Goal: Task Accomplishment & Management: Use online tool/utility

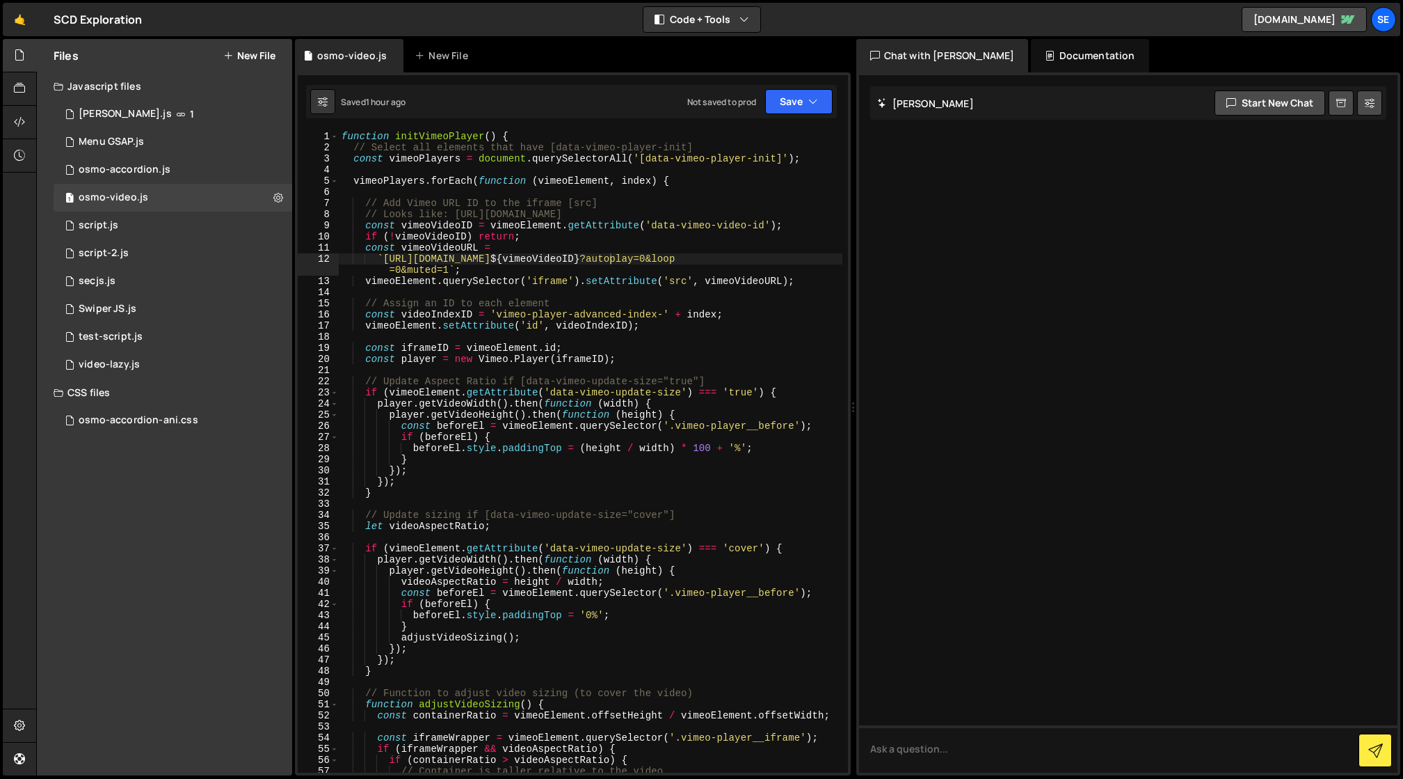
scroll to position [0, 19]
click at [16, 17] on link "🤙" at bounding box center [20, 19] width 34 height 33
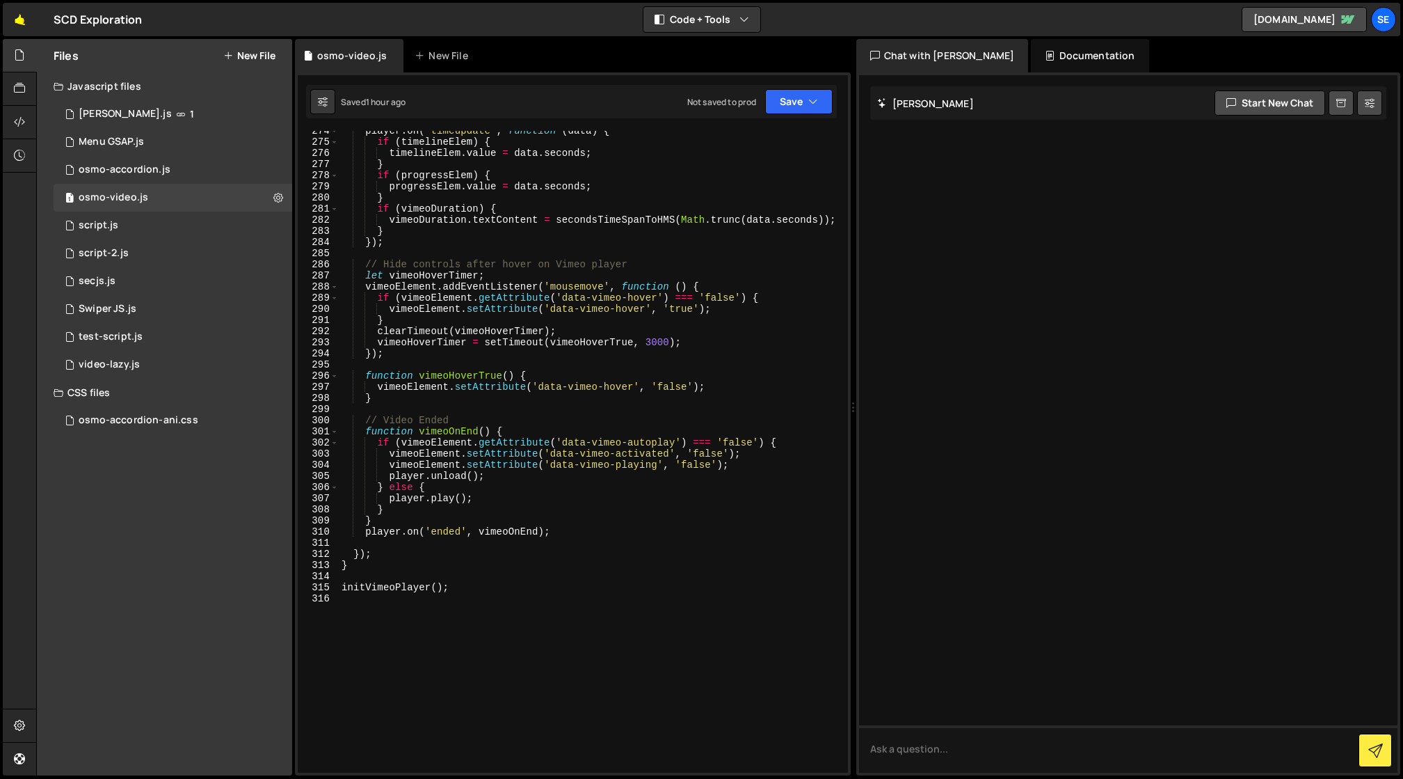
scroll to position [3247, 0]
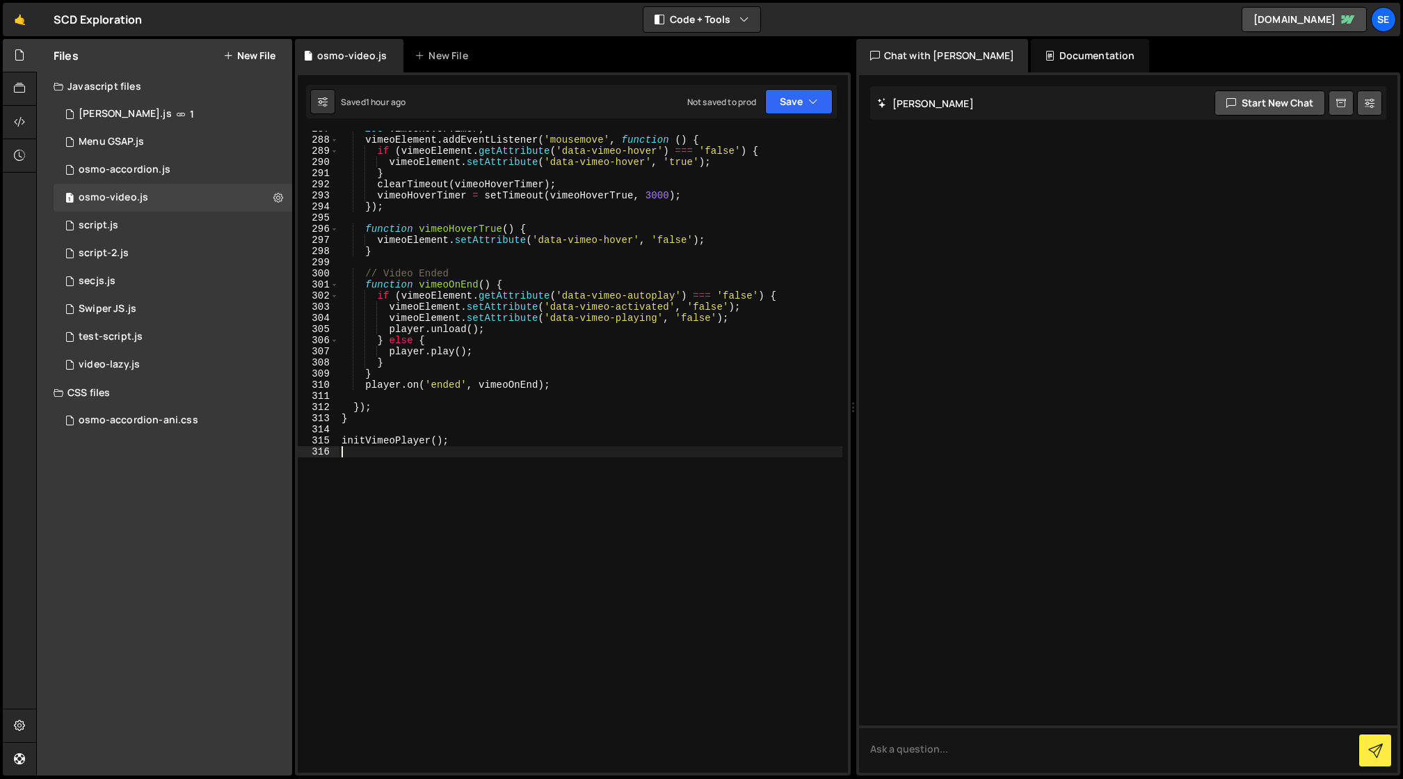
click at [499, 458] on div "let vimeoHoverTimer ; vimeoElement . addEventListener ( 'mousemove' , function …" at bounding box center [591, 455] width 504 height 664
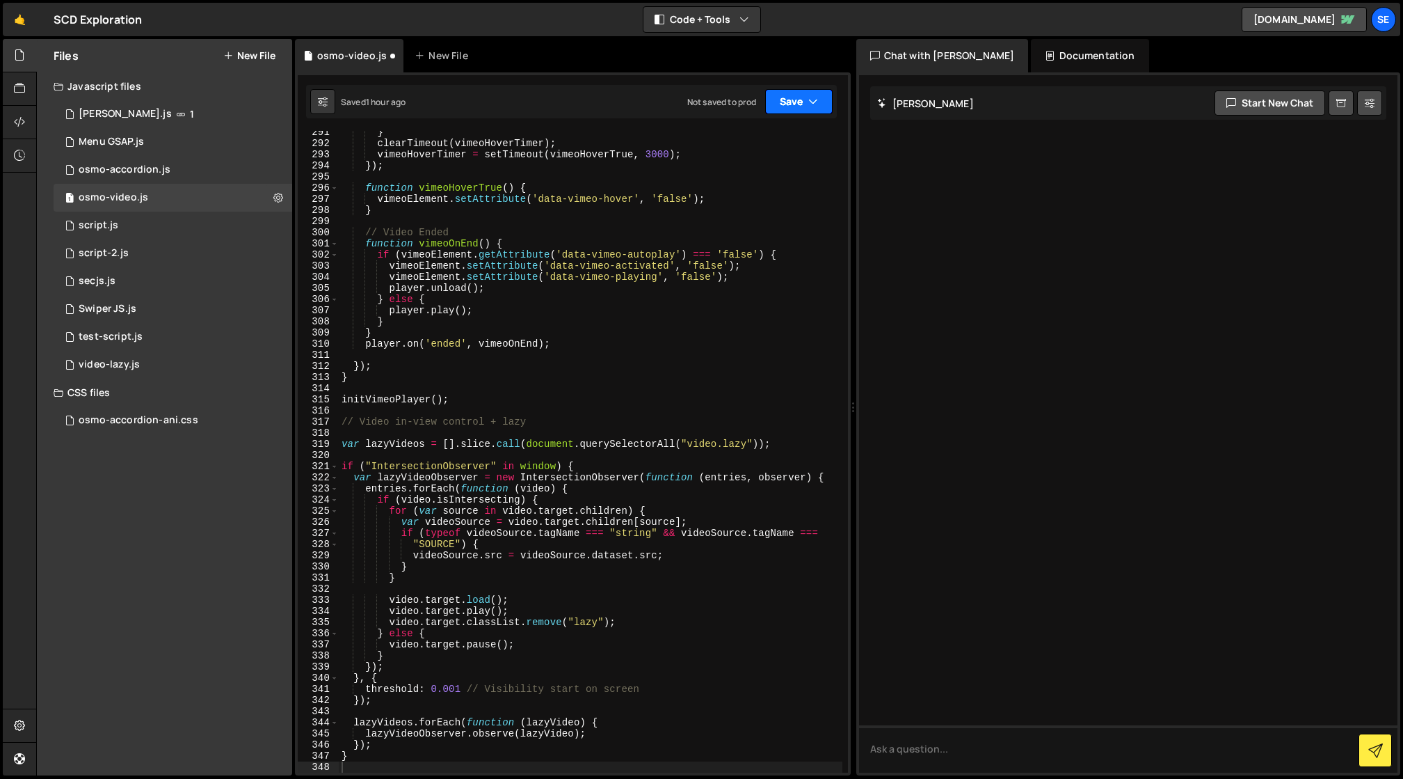
click at [808, 92] on button "Save" at bounding box center [798, 101] width 67 height 25
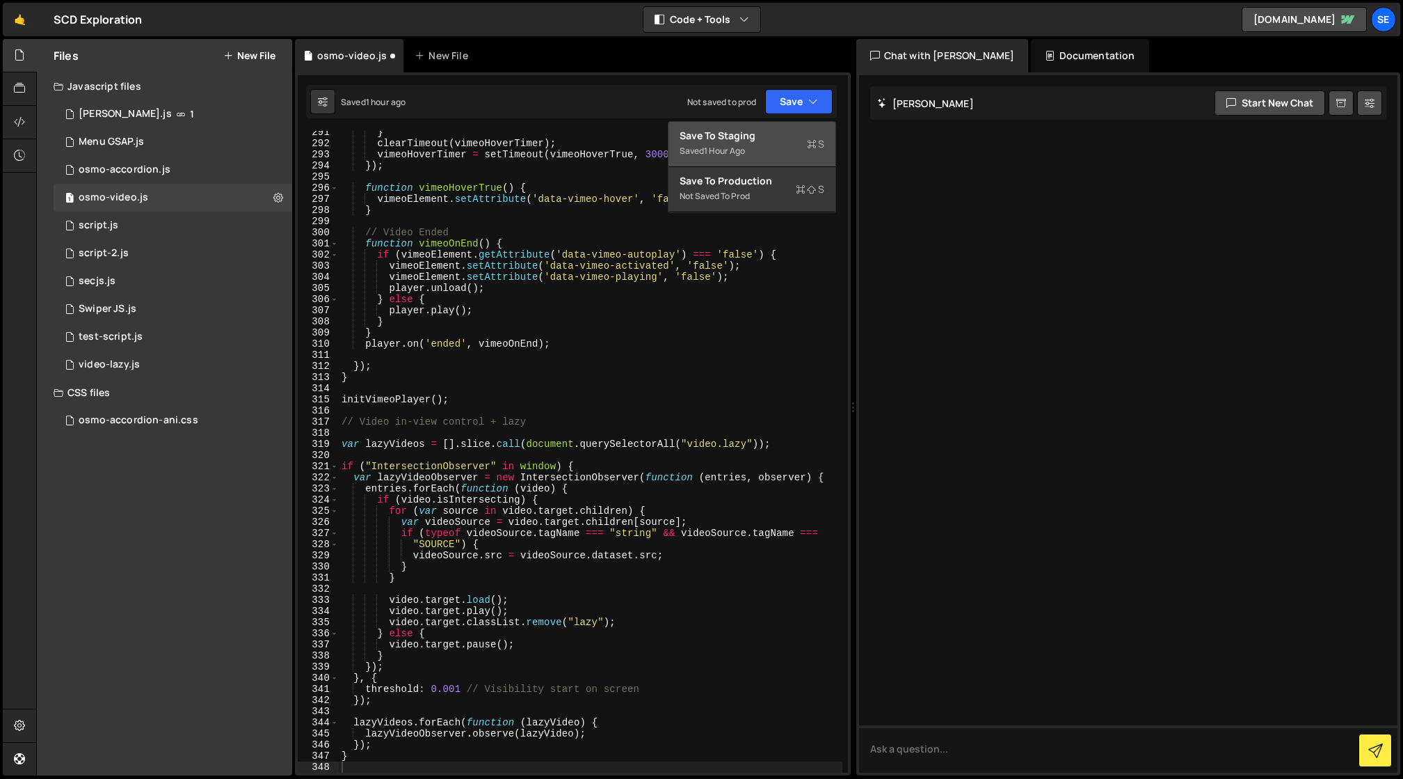
click at [778, 136] on div "Save to Staging S" at bounding box center [752, 136] width 145 height 14
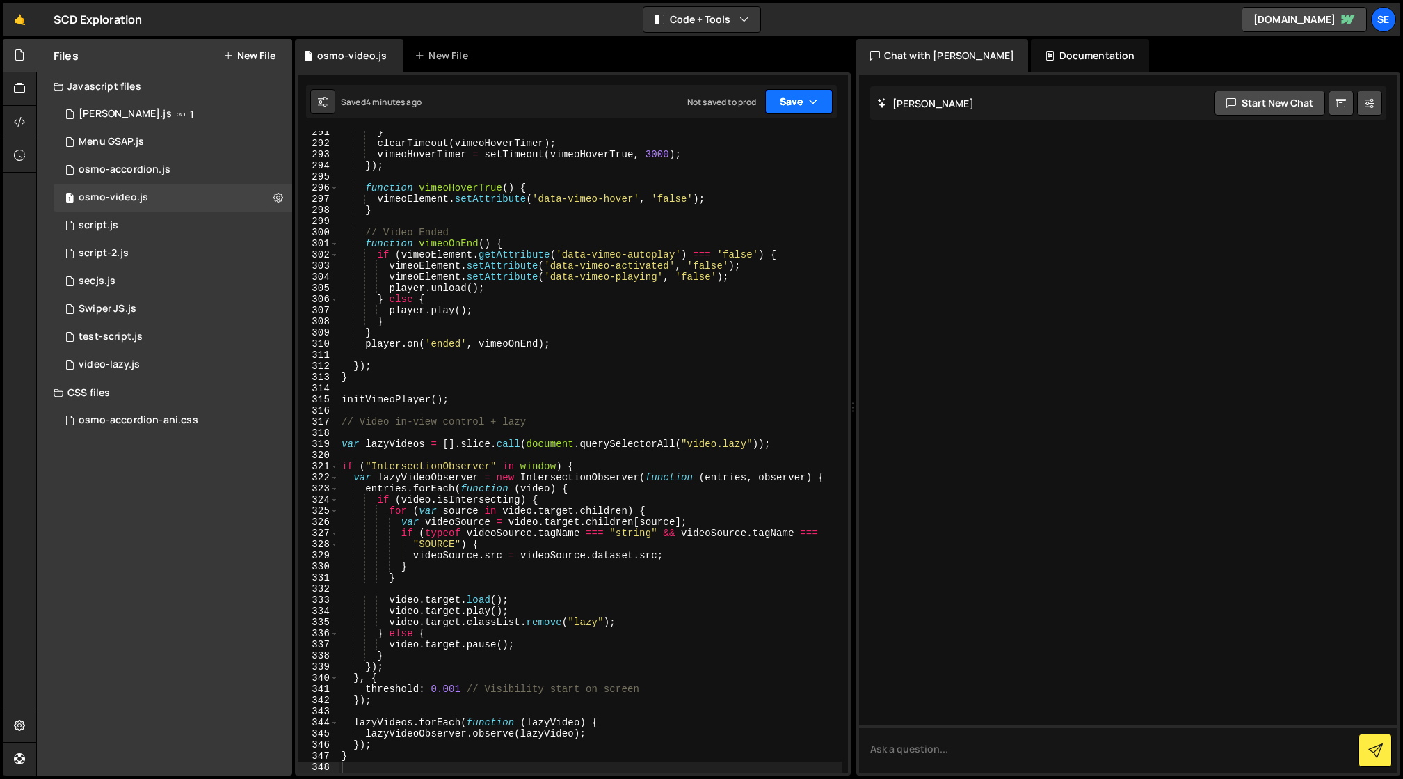
click at [795, 105] on button "Save" at bounding box center [798, 101] width 67 height 25
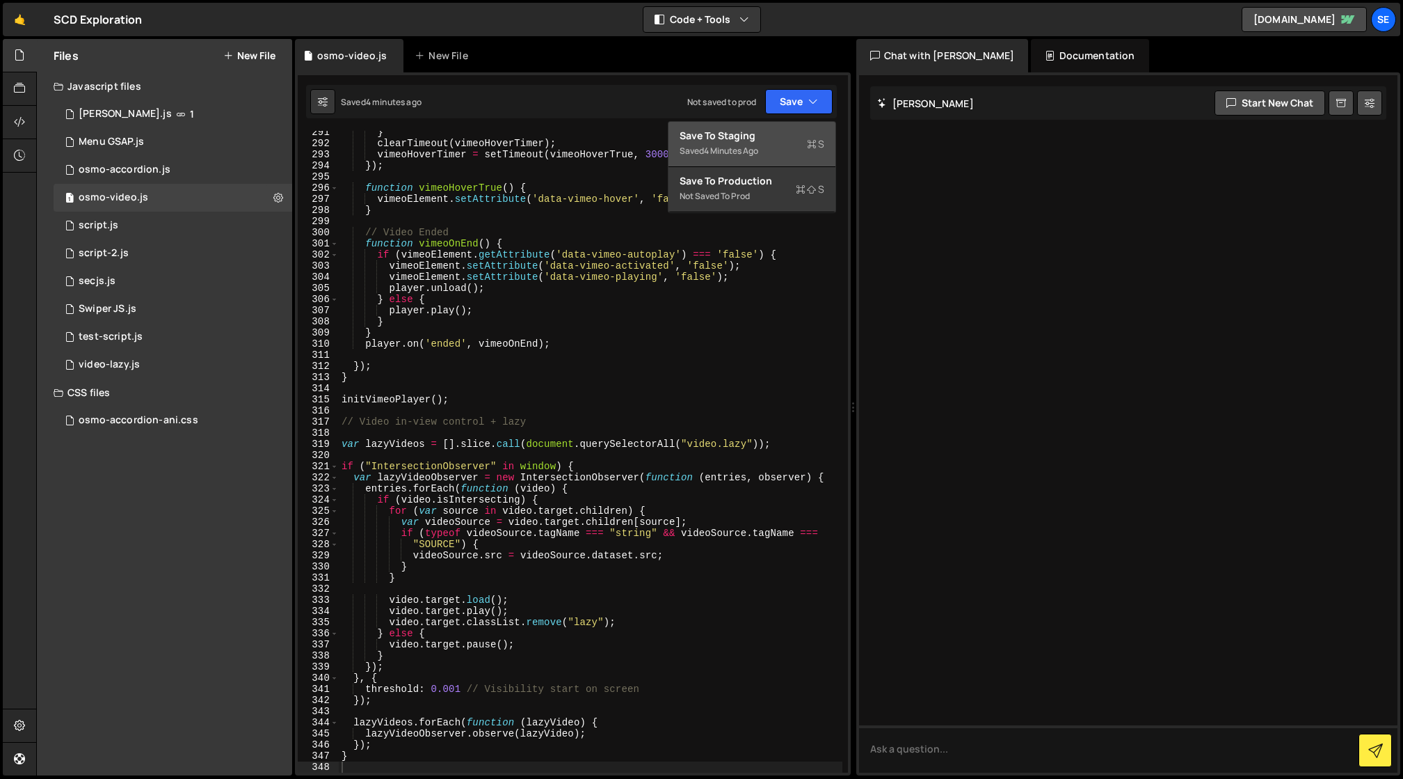
click at [781, 135] on div "Save to Staging S" at bounding box center [752, 136] width 145 height 14
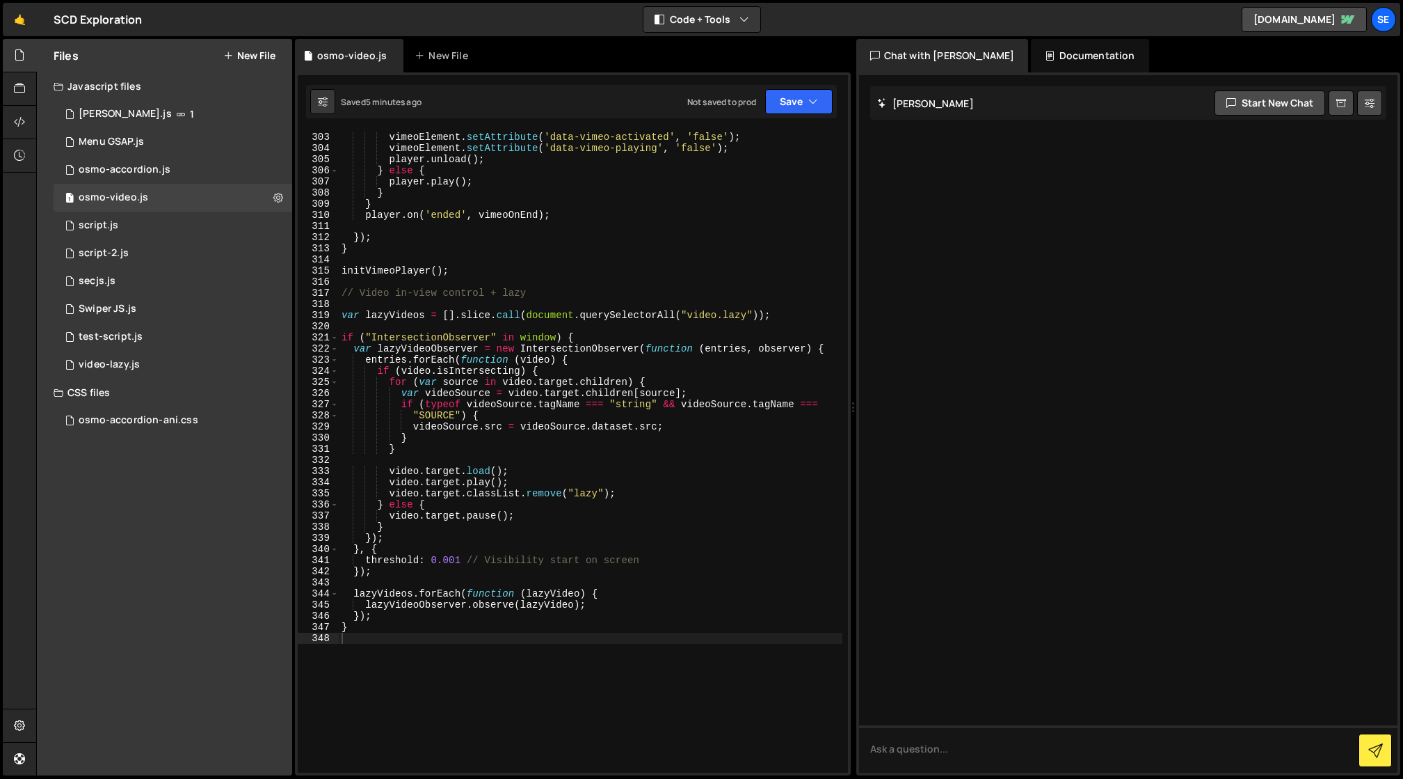
scroll to position [3410, 0]
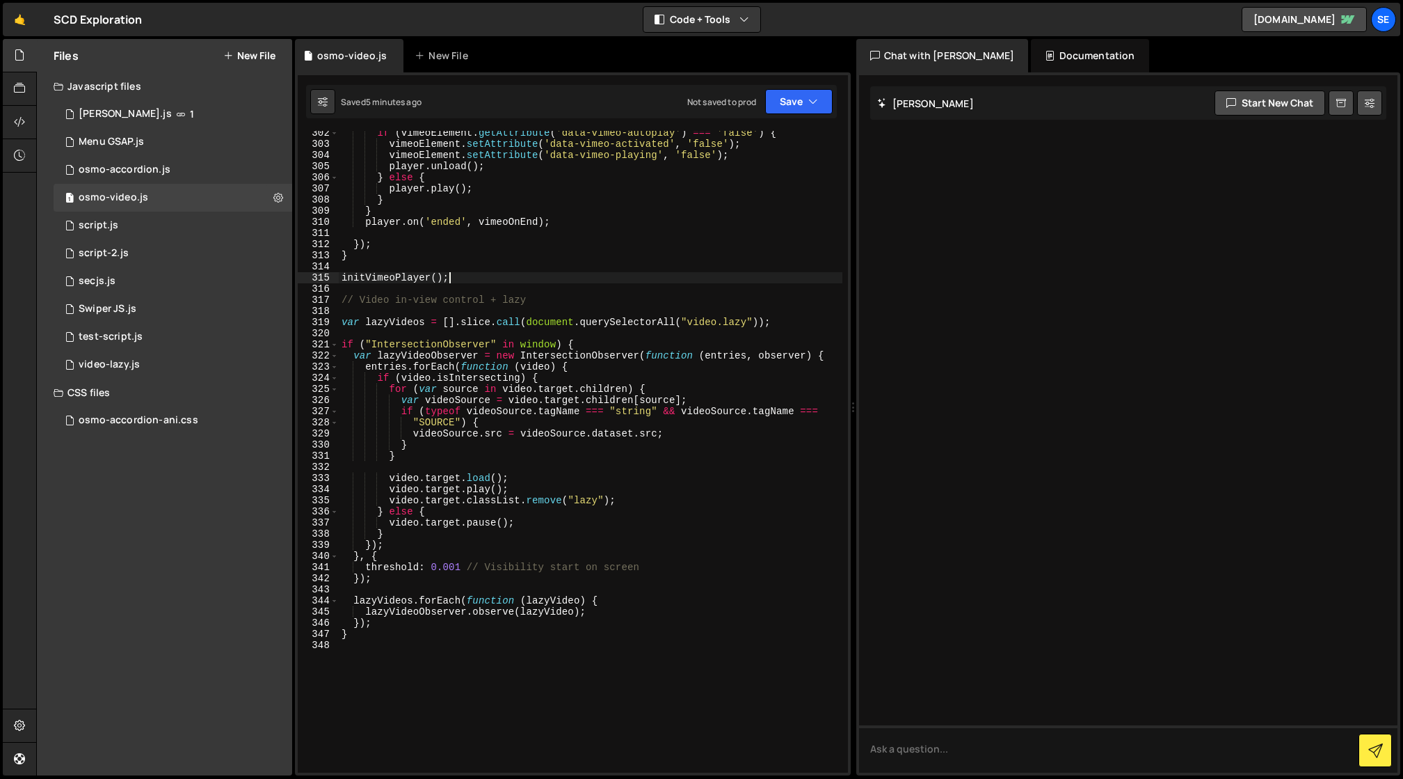
click at [491, 275] on div "if ( vimeoElement . getAttribute ( 'data-vimeo-autoplay' ) === 'false' ) { vime…" at bounding box center [591, 459] width 504 height 664
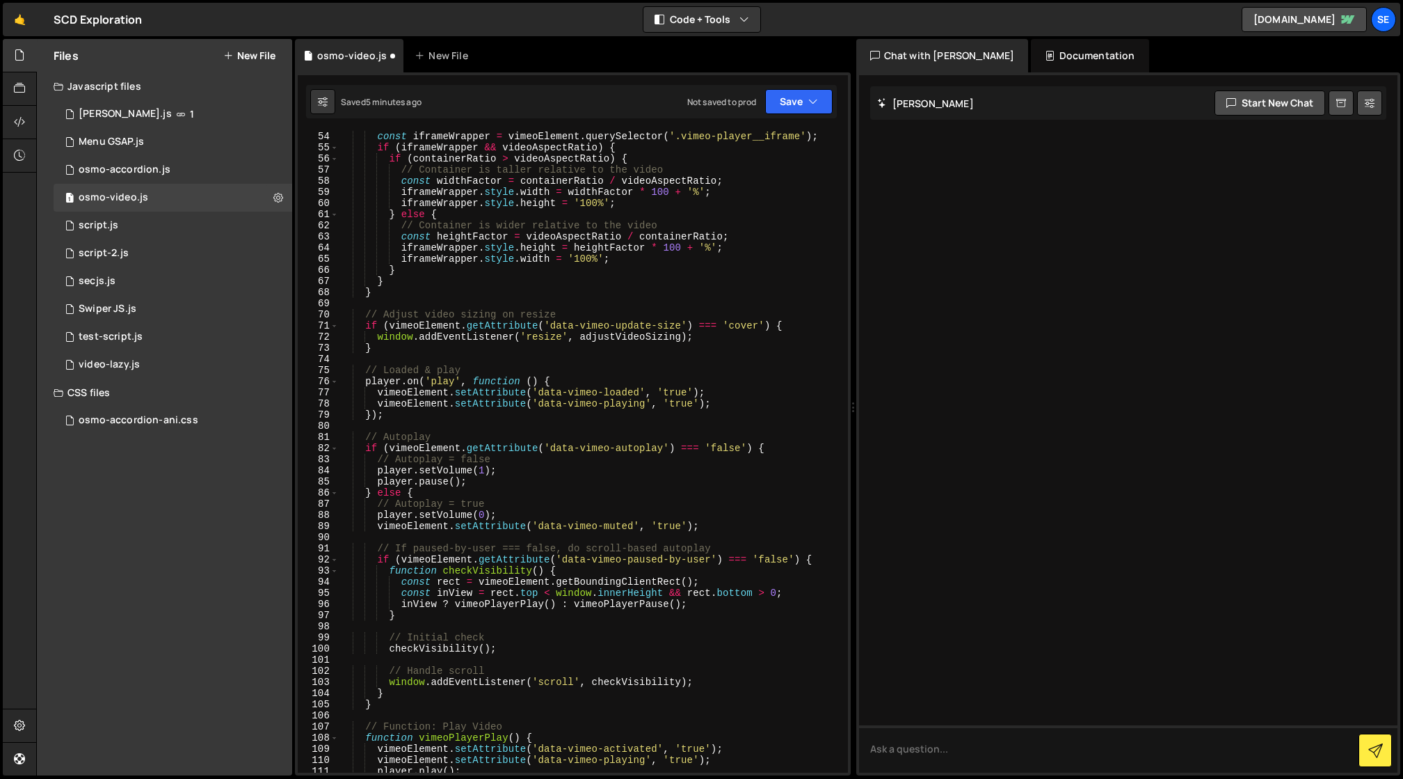
scroll to position [0, 0]
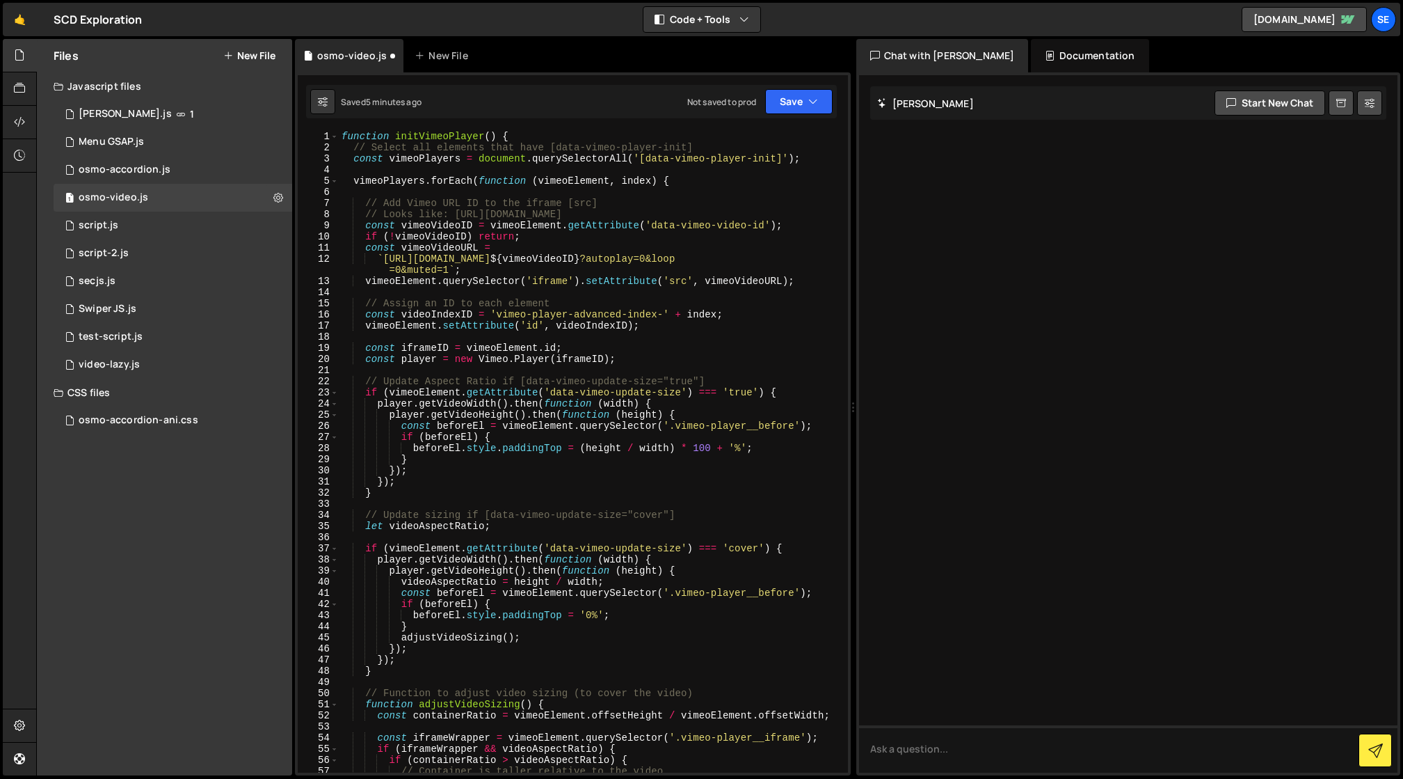
click at [342, 134] on div "function initVimeoPlayer ( ) { // Select all elements that have [data-vimeo-pla…" at bounding box center [591, 463] width 504 height 664
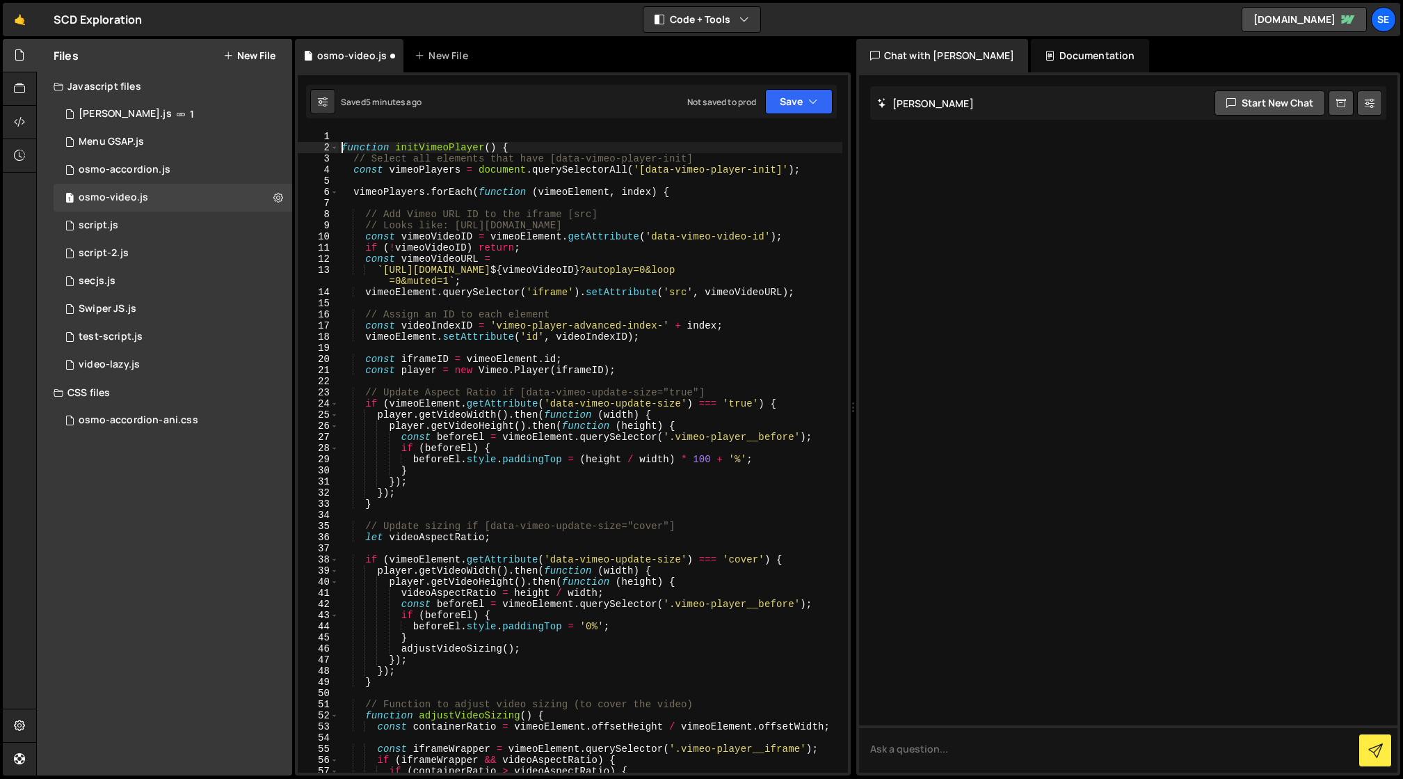
scroll to position [0, 1]
type textarea "function initVimeoPlayer() {"
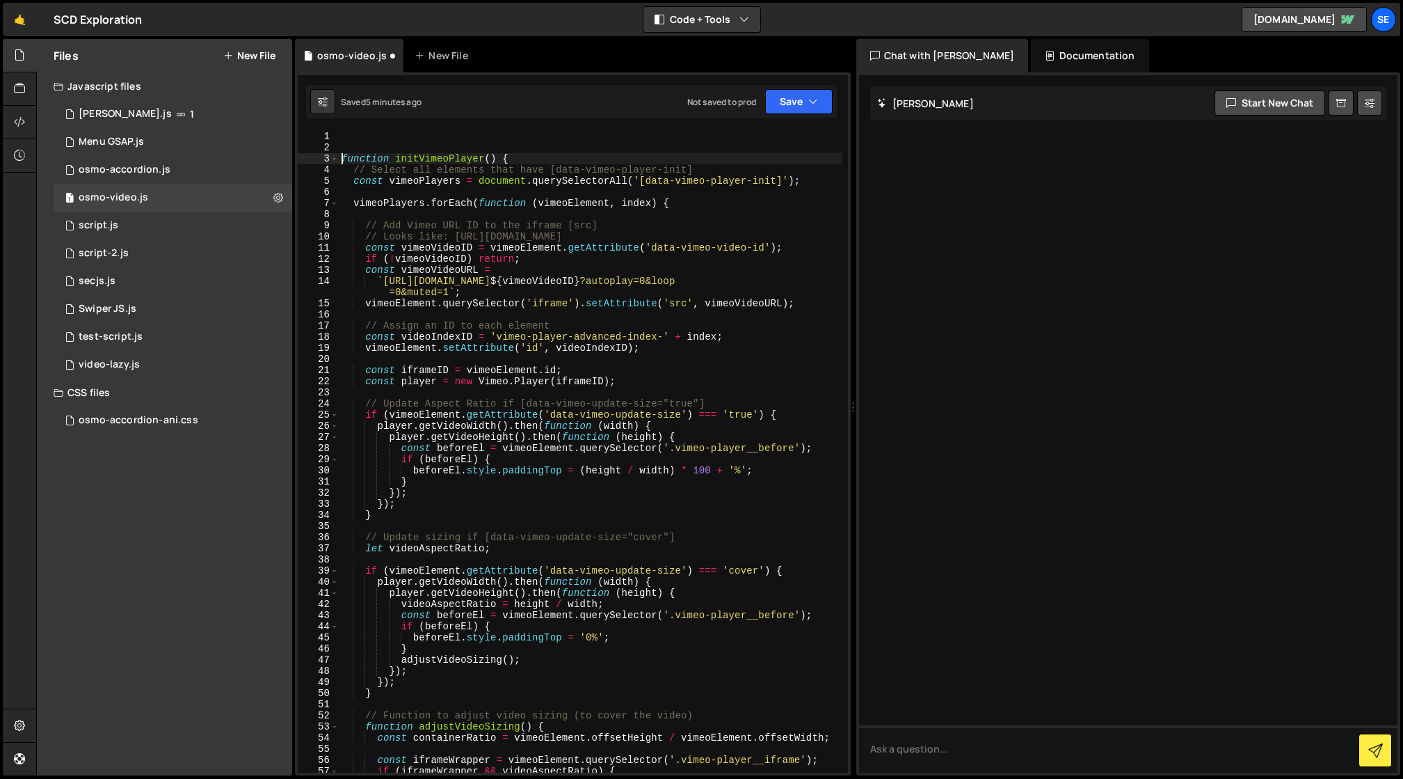
click at [348, 133] on div "function initVimeoPlayer ( ) { // Select all elements that have [data-vimeo-pla…" at bounding box center [591, 463] width 504 height 664
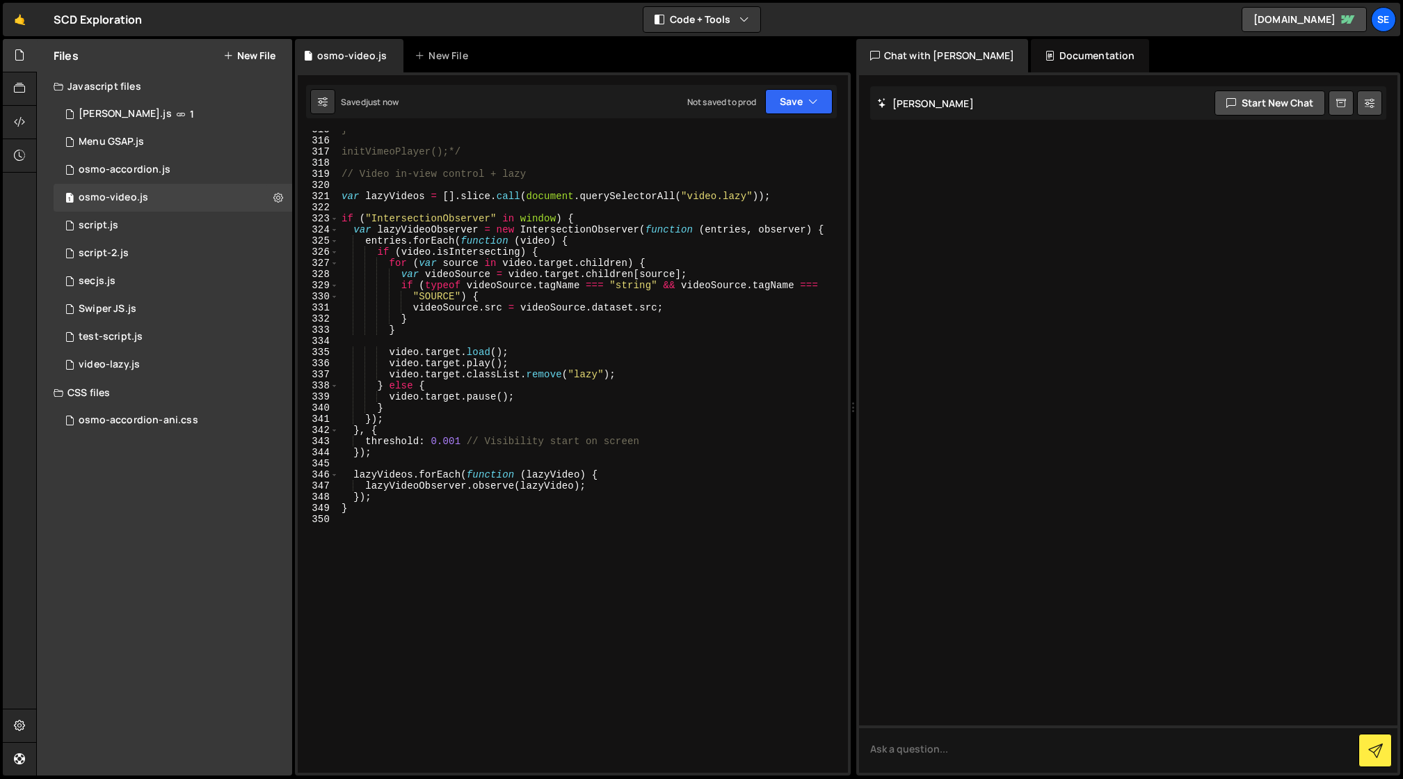
scroll to position [3529, 0]
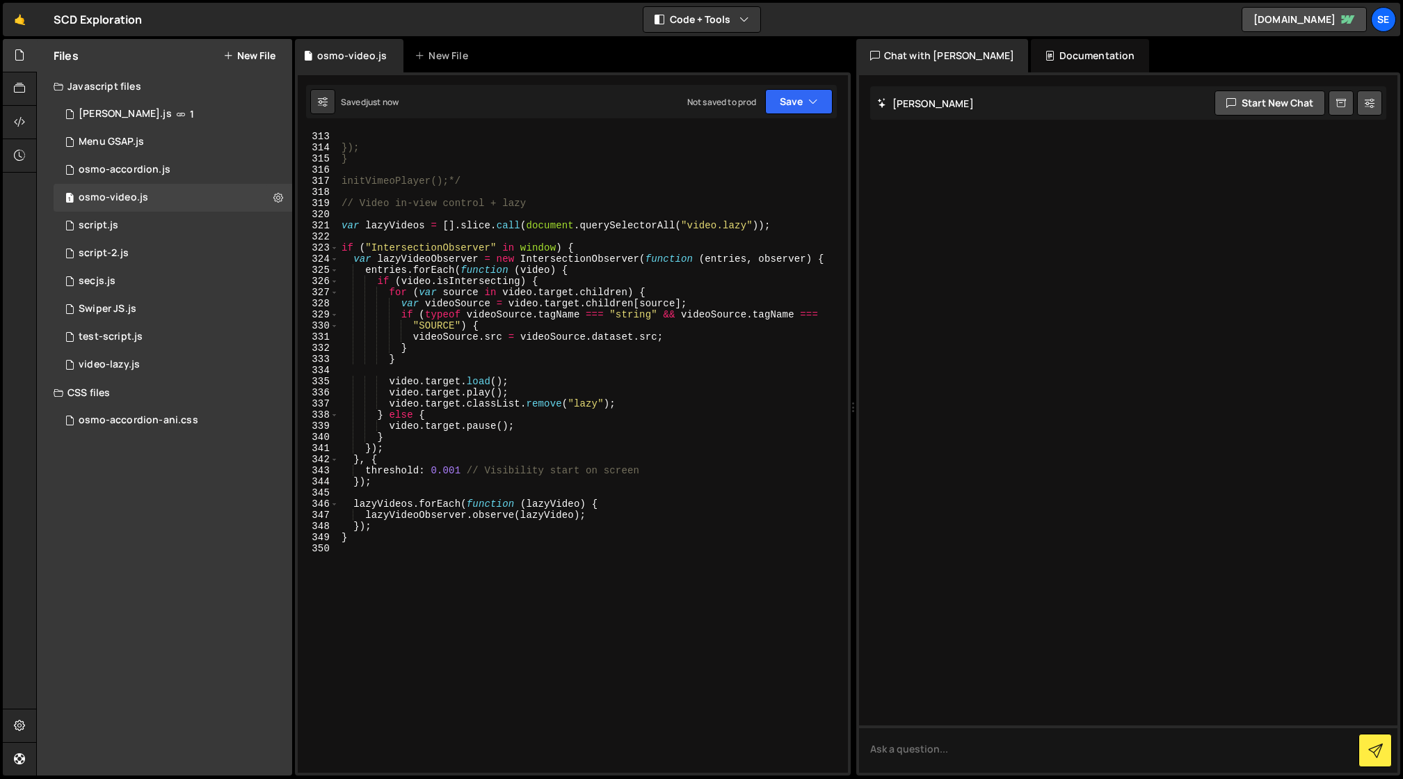
type textarea "/*"
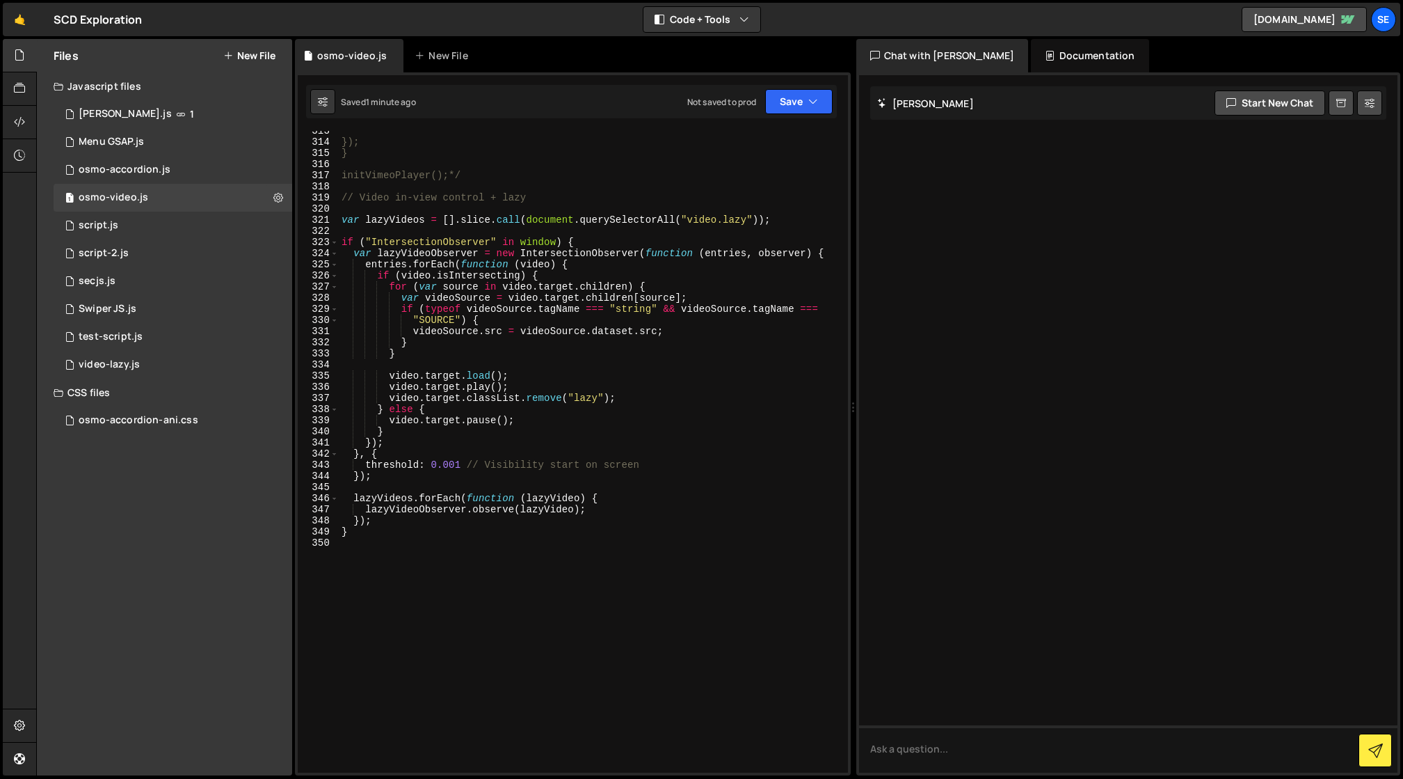
scroll to position [3532, 0]
click at [797, 104] on button "Save" at bounding box center [798, 101] width 67 height 25
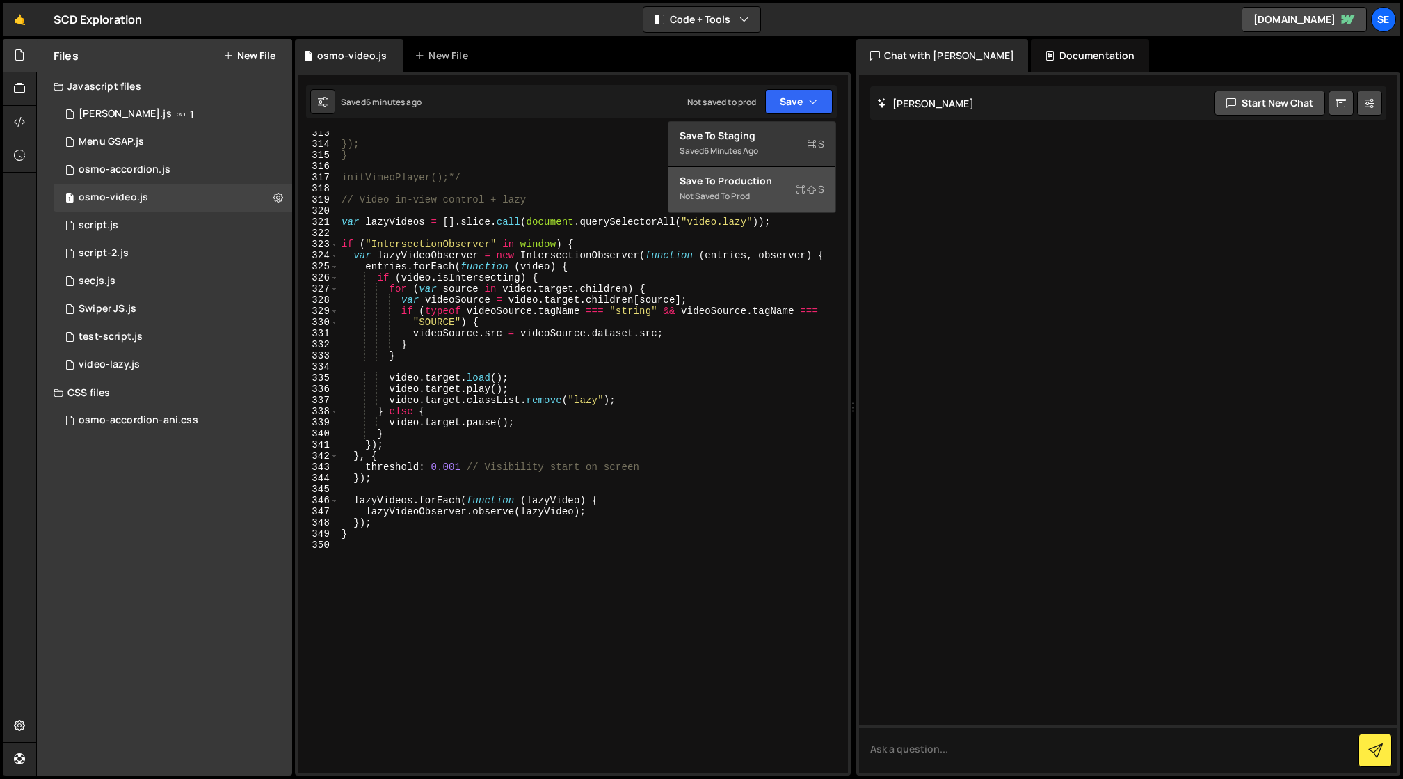
click at [755, 184] on div "Save to Production S" at bounding box center [752, 181] width 145 height 14
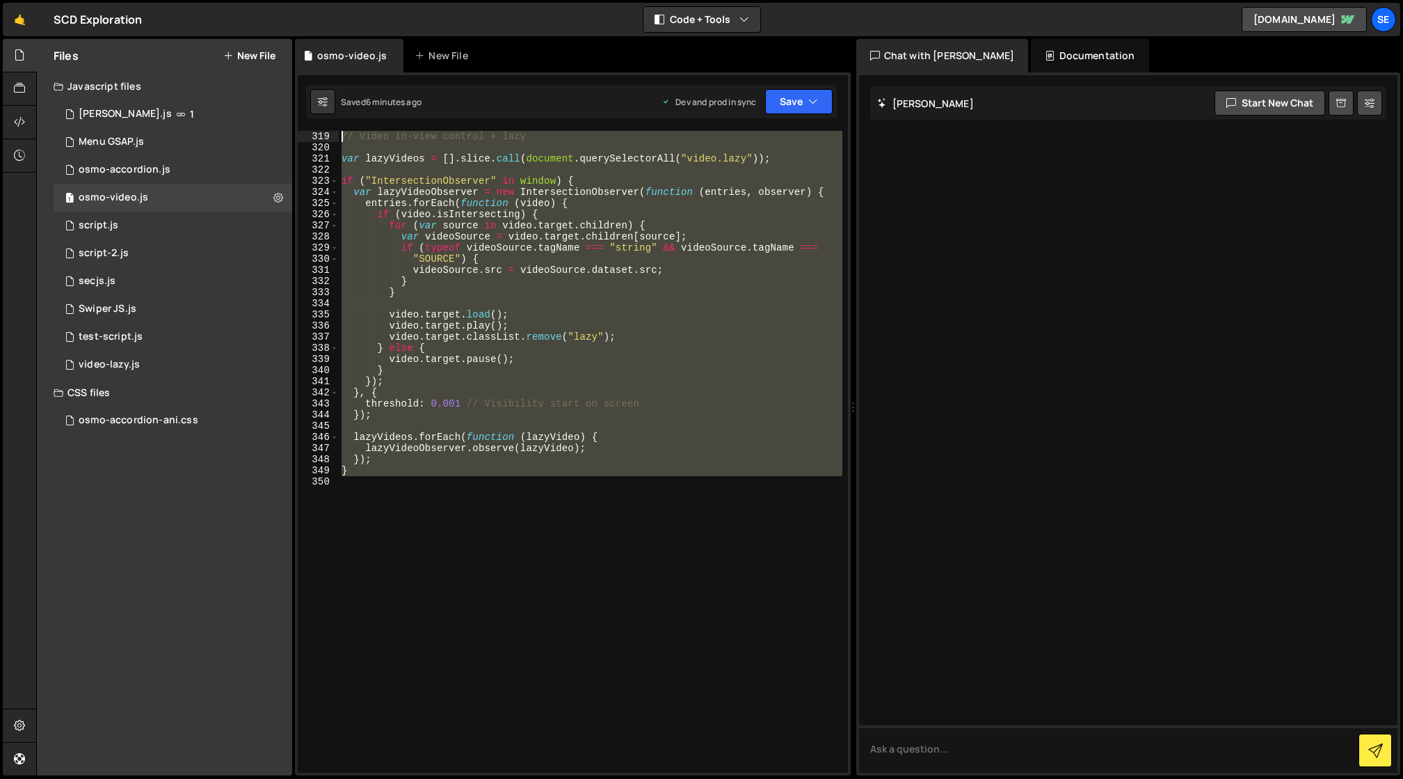
scroll to position [3596, 0]
drag, startPoint x: 378, startPoint y: 479, endPoint x: 317, endPoint y: 139, distance: 345.7
click at [317, 139] on div "319 320 321 322 323 324 325 326 327 328 329 330 331 332 333 334 335 336 337 338…" at bounding box center [573, 451] width 550 height 641
type textarea "// Video in-view control + lazy"
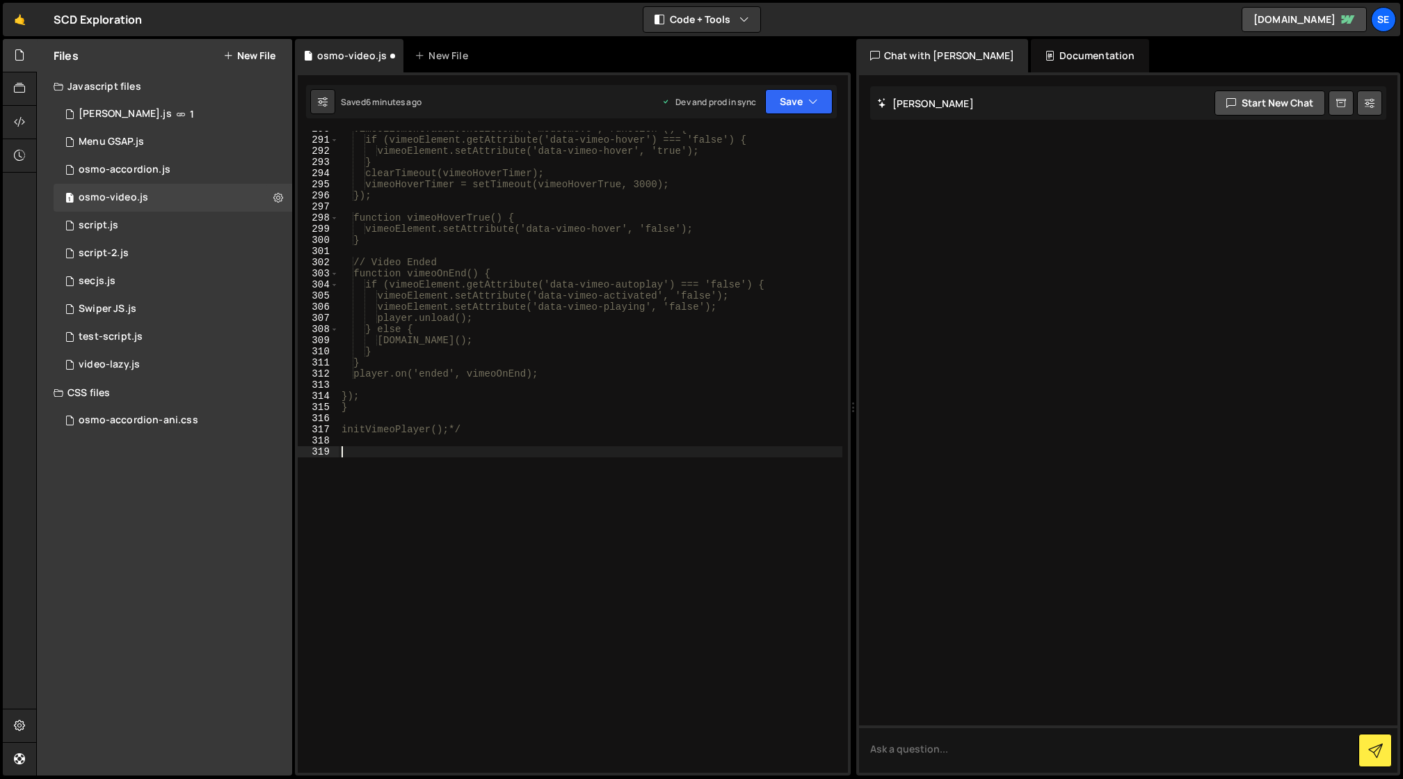
scroll to position [3280, 0]
click at [793, 94] on button "Save" at bounding box center [798, 101] width 67 height 25
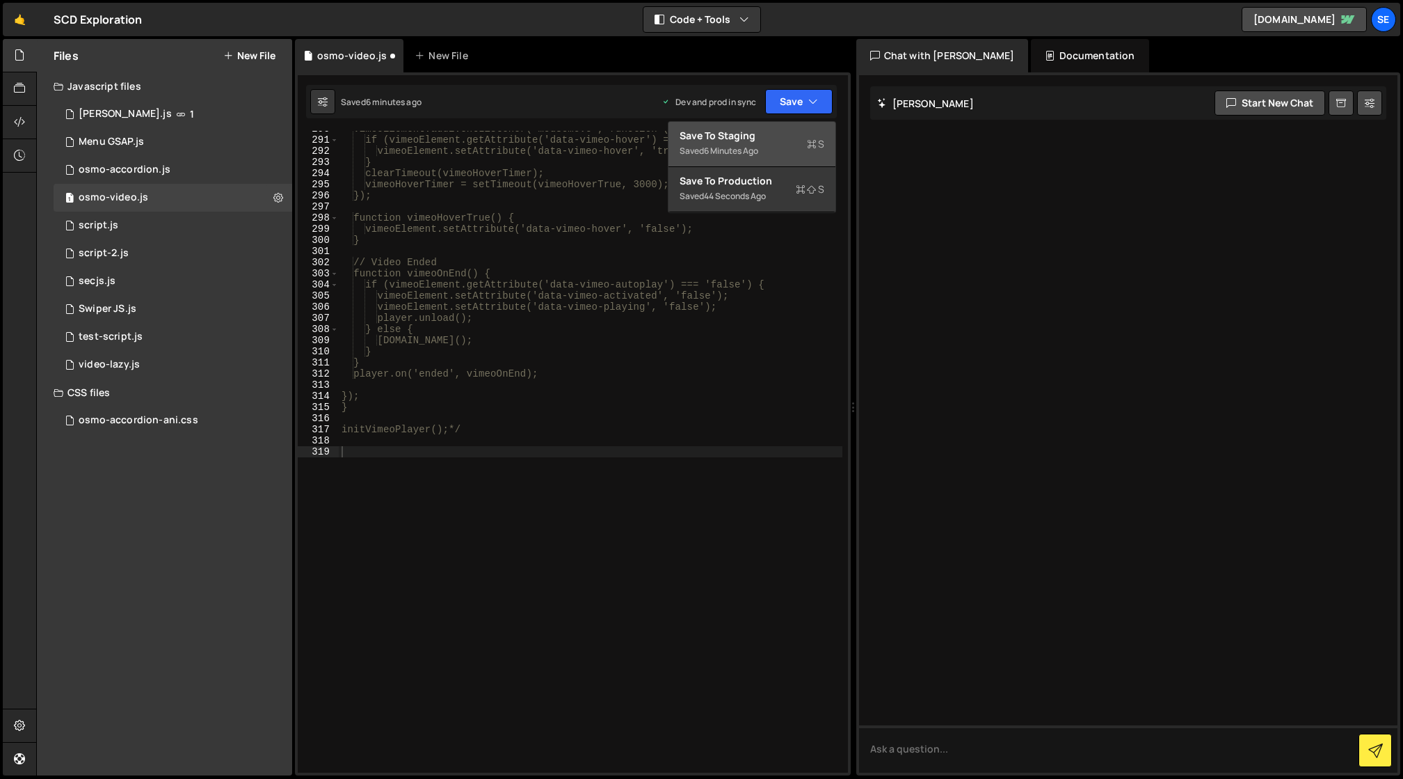
click at [740, 147] on div "6 minutes ago" at bounding box center [731, 151] width 54 height 12
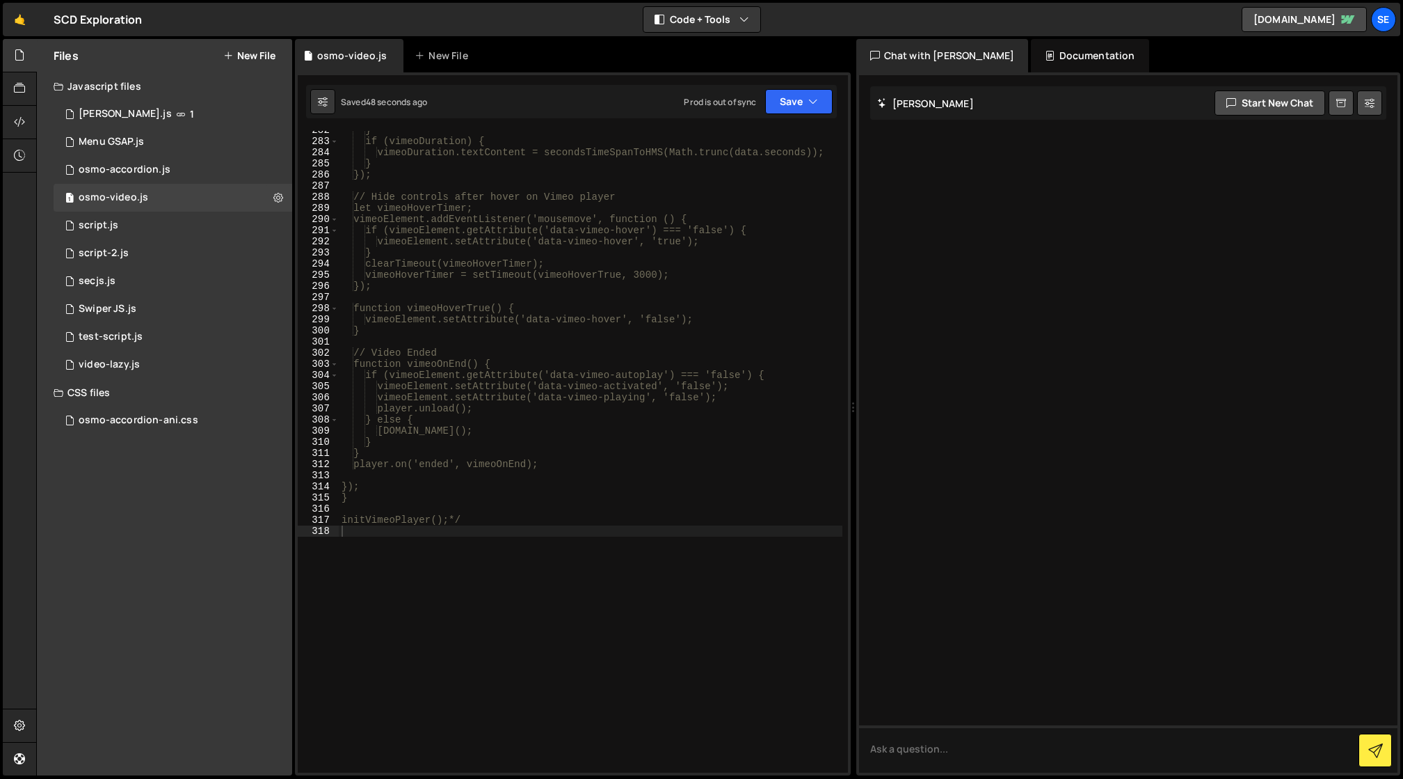
scroll to position [3177, 0]
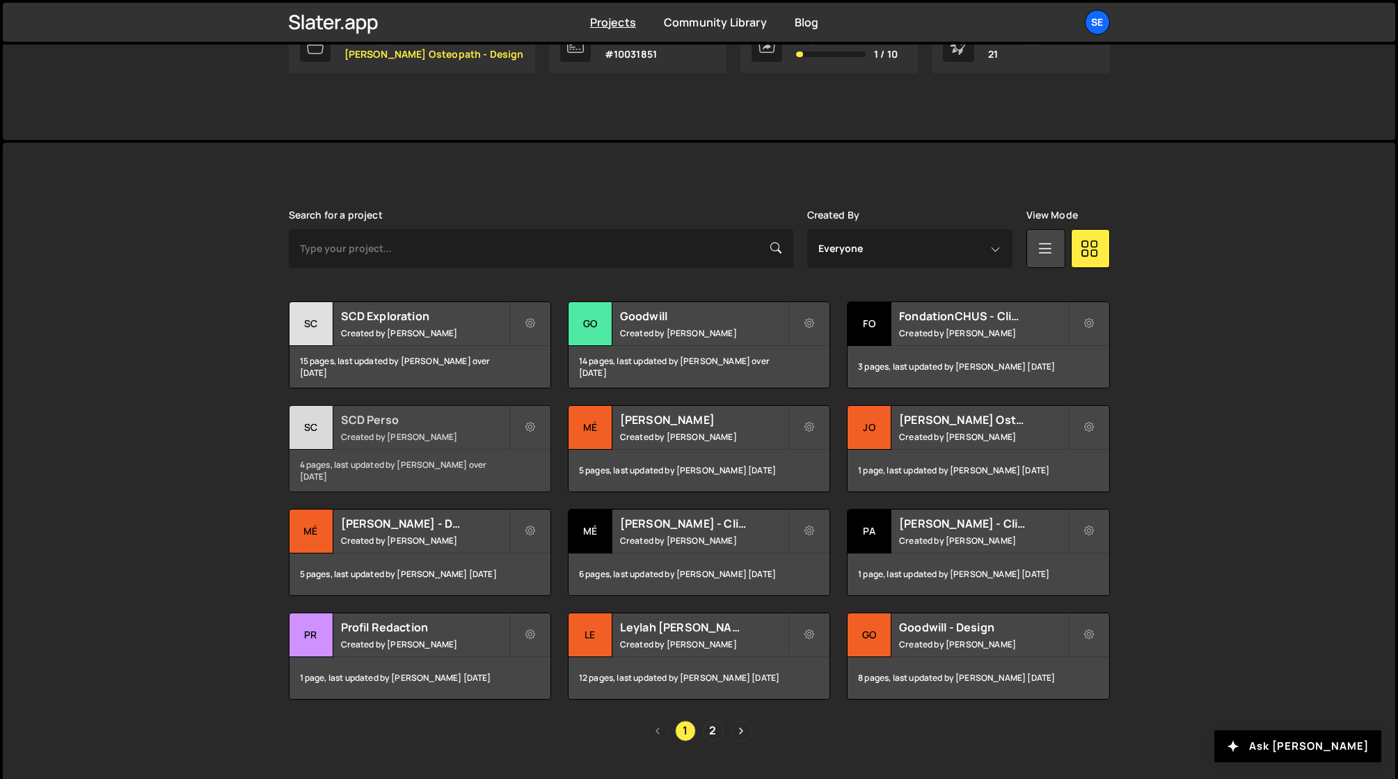
scroll to position [291, 0]
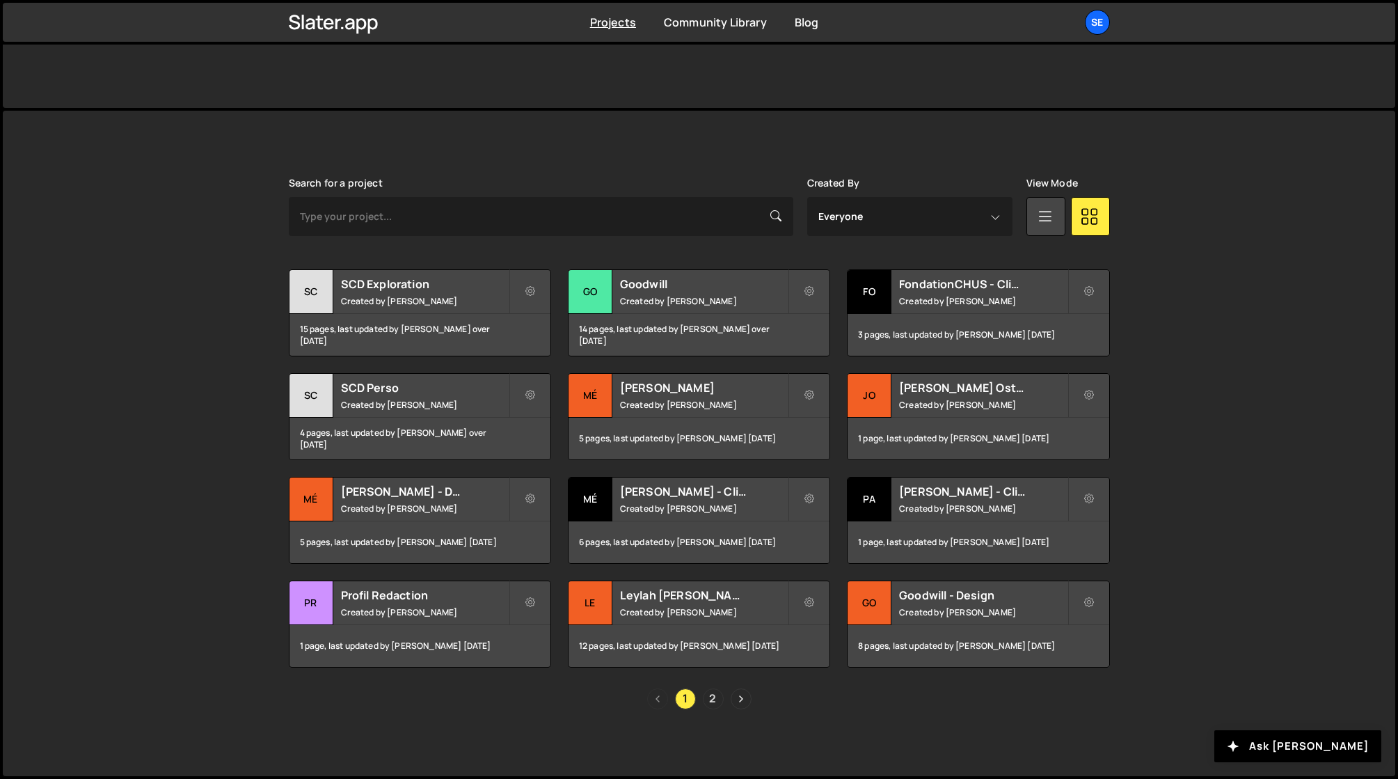
click at [708, 696] on link "2" at bounding box center [713, 698] width 21 height 21
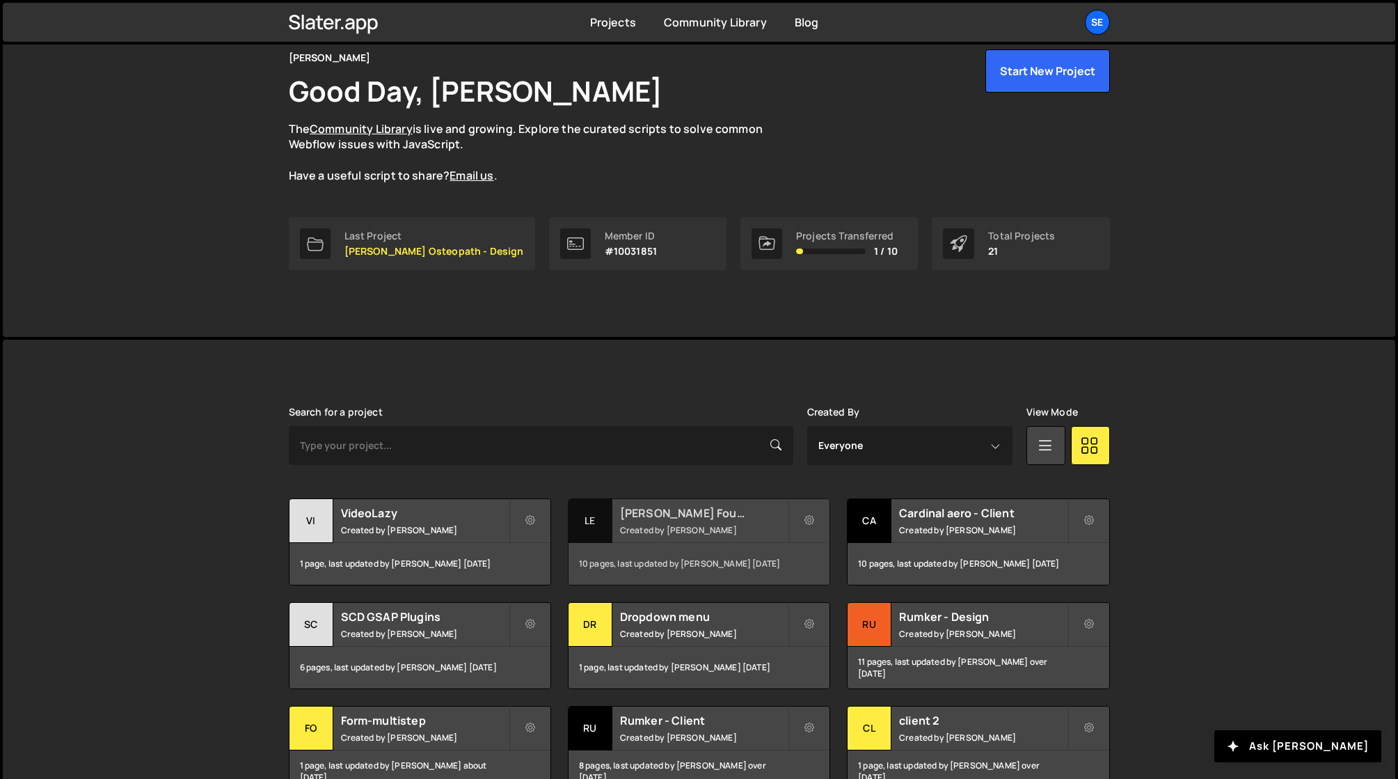
scroll to position [187, 0]
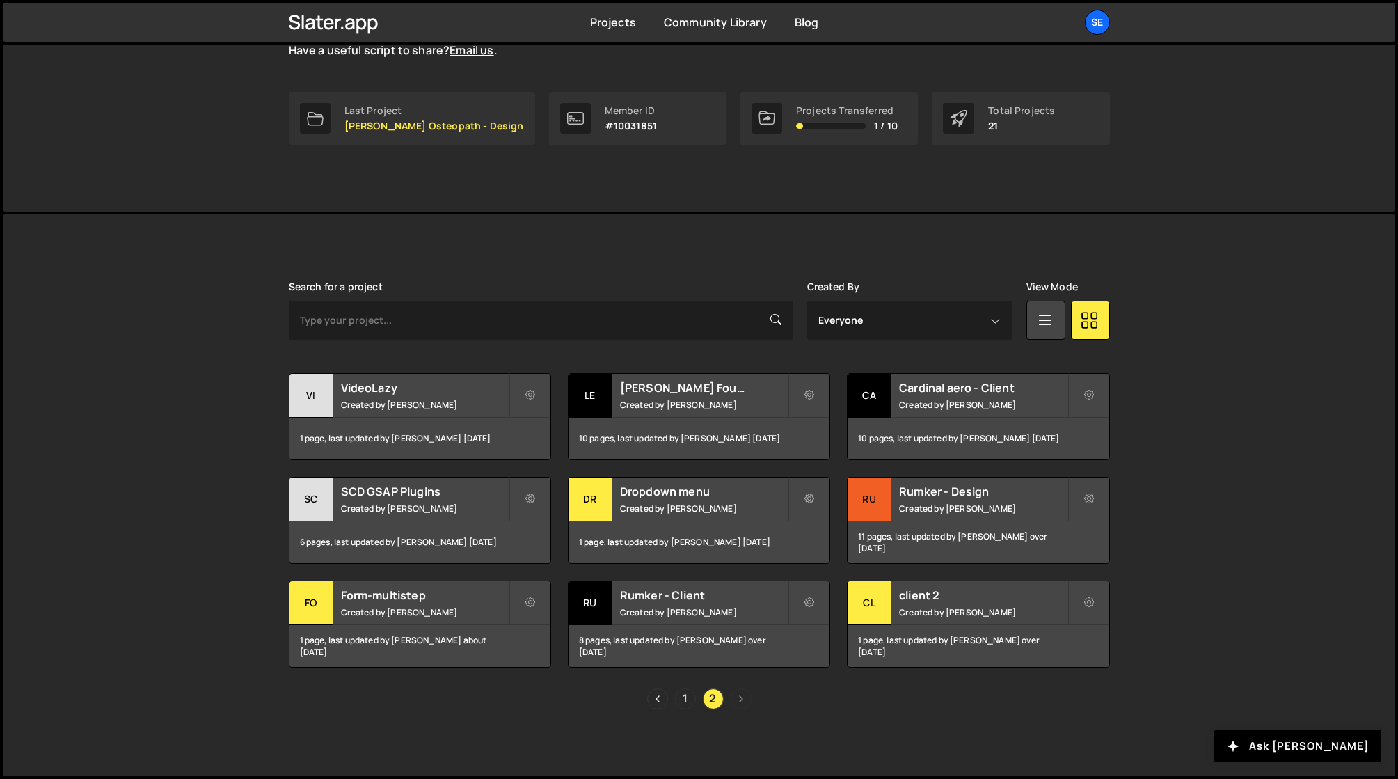
click at [683, 699] on link "1" at bounding box center [685, 698] width 21 height 21
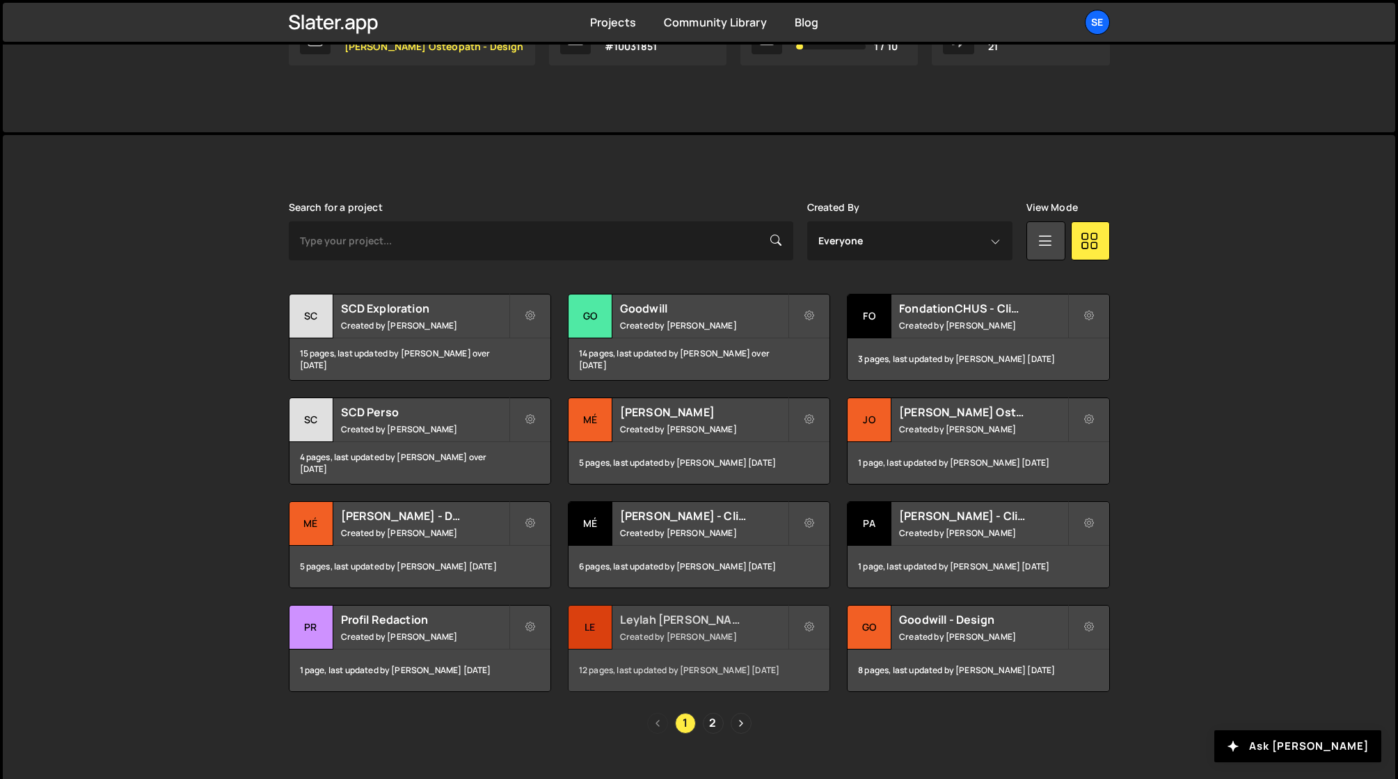
scroll to position [291, 0]
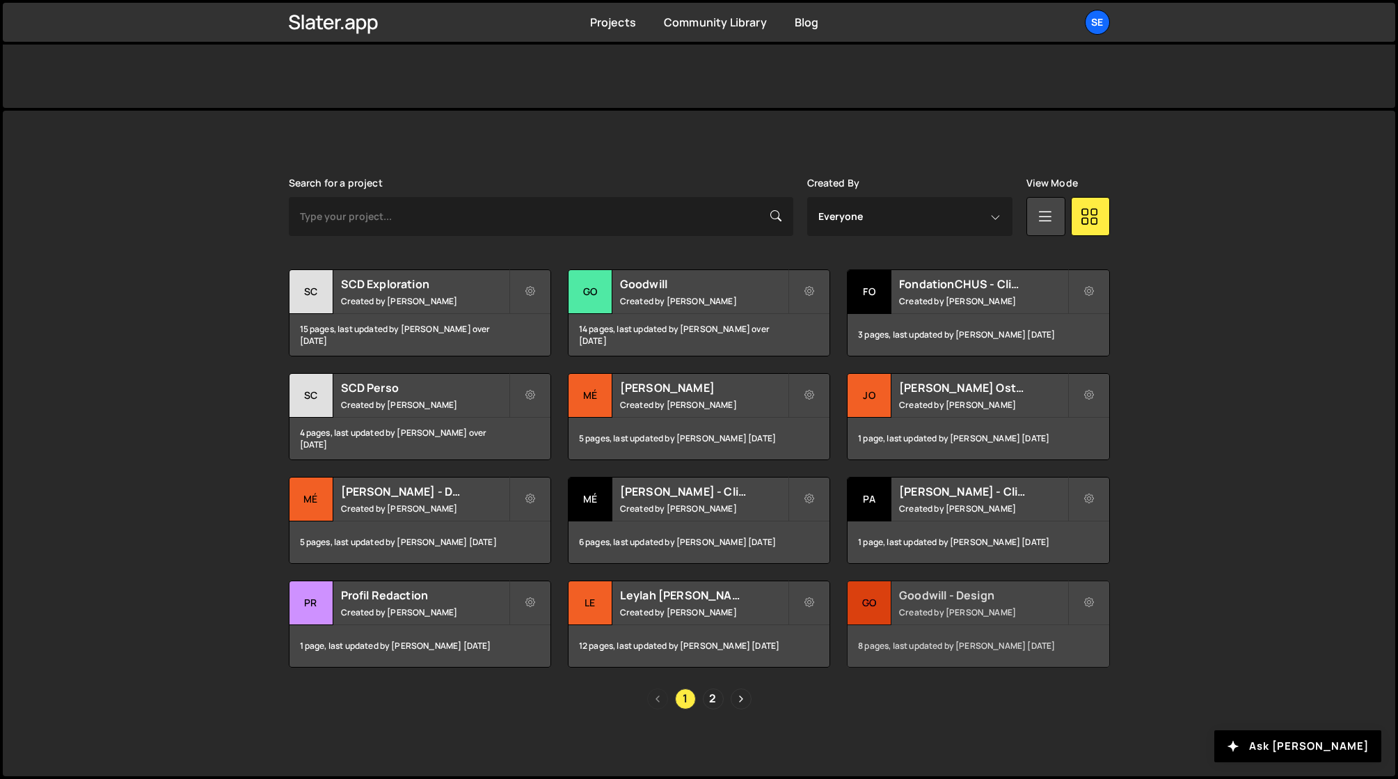
click at [876, 602] on div "Go" at bounding box center [869, 603] width 44 height 44
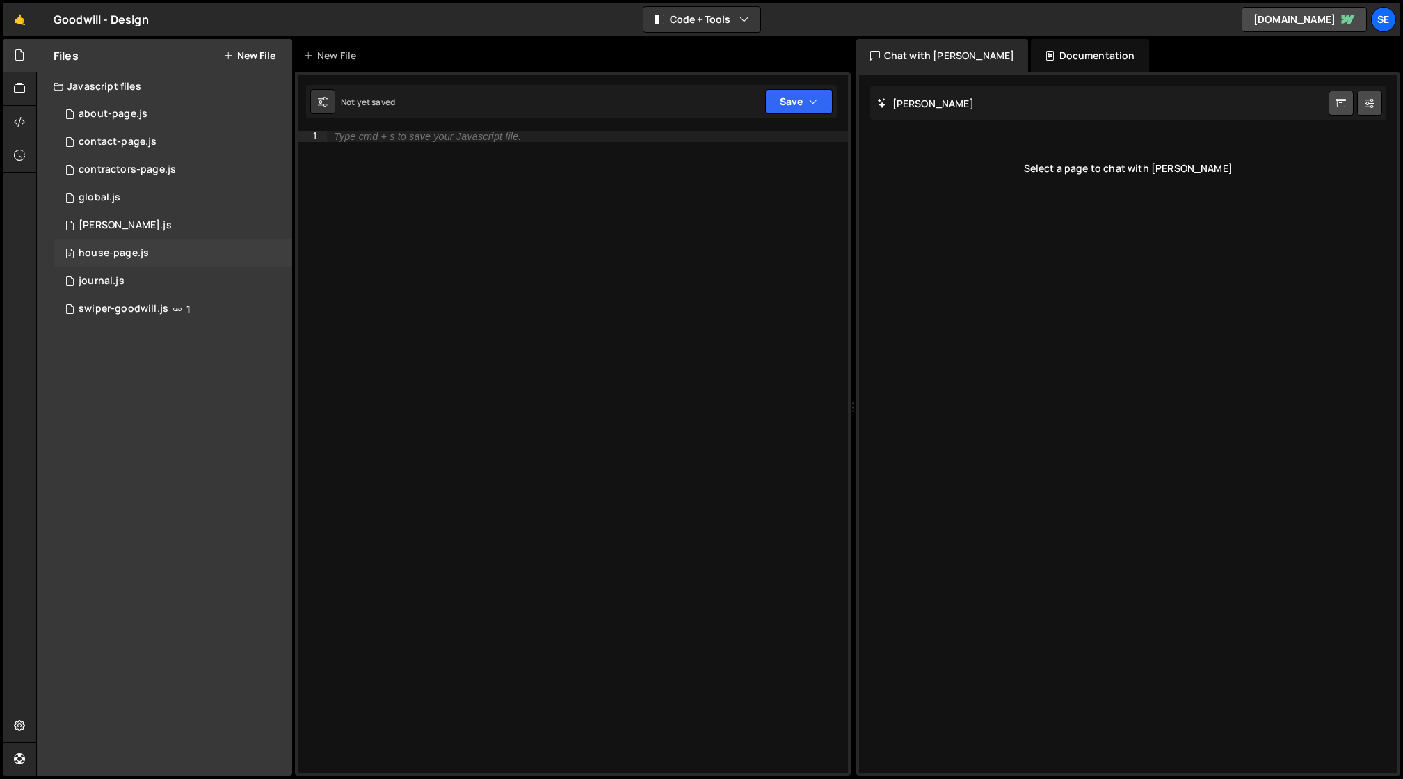
click at [104, 255] on div "house-page.js" at bounding box center [114, 253] width 70 height 13
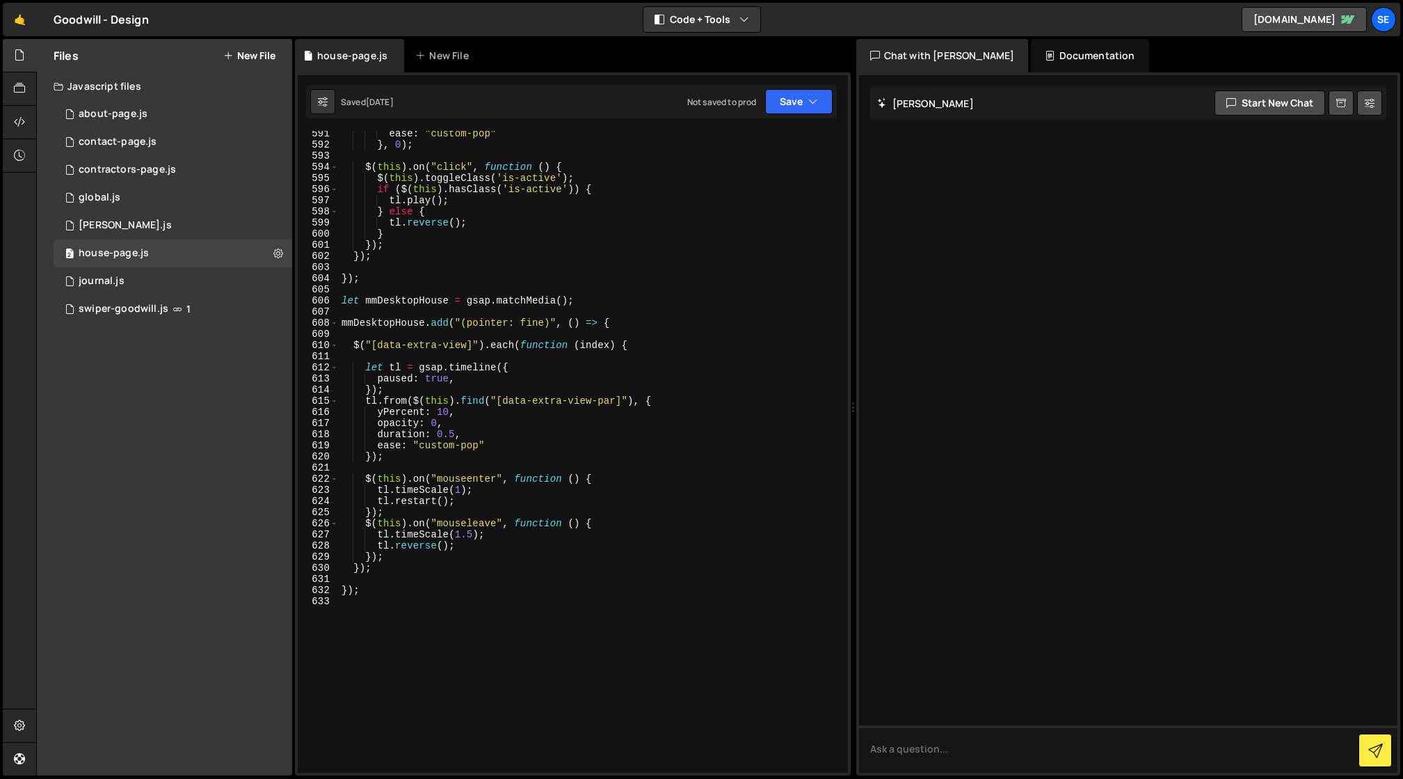
scroll to position [6637, 0]
click at [90, 194] on div "global.js" at bounding box center [100, 197] width 42 height 13
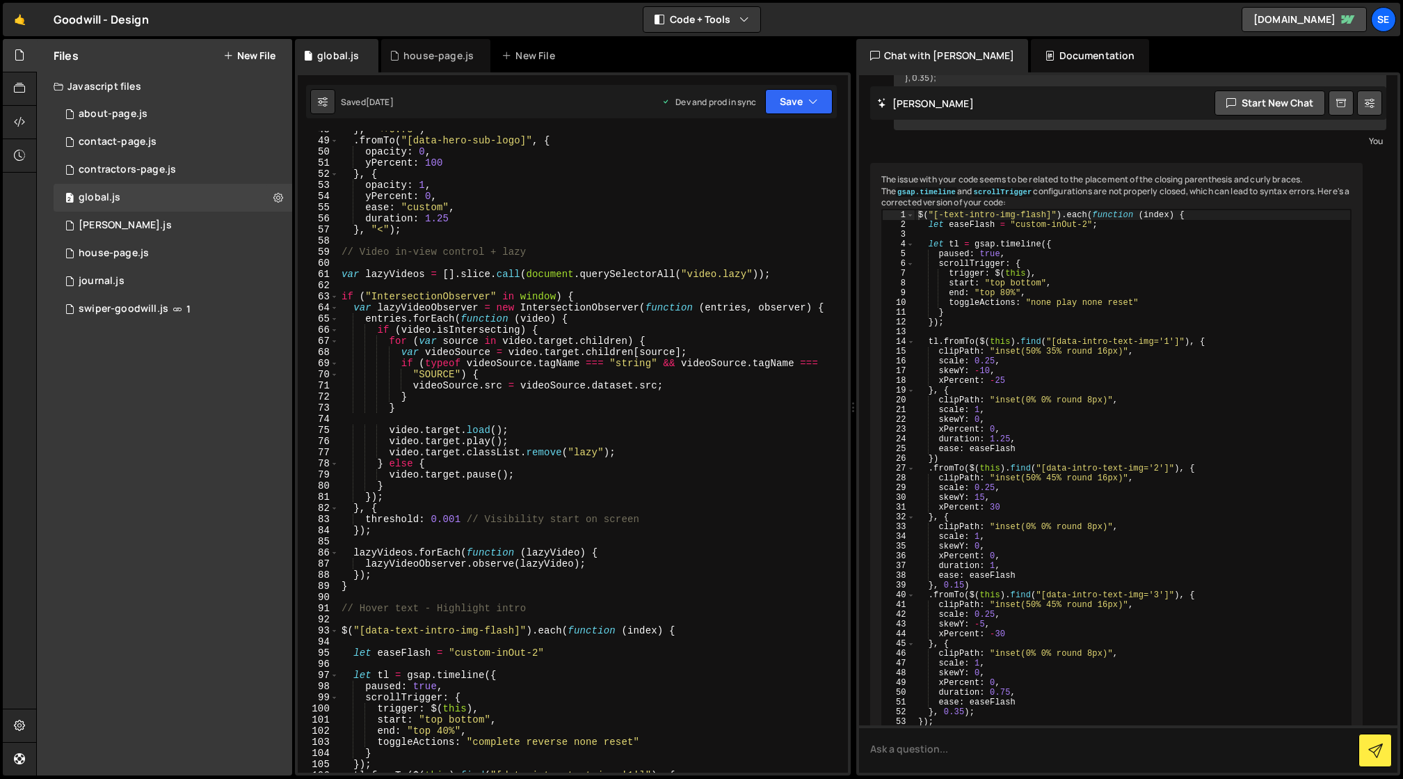
scroll to position [548, 0]
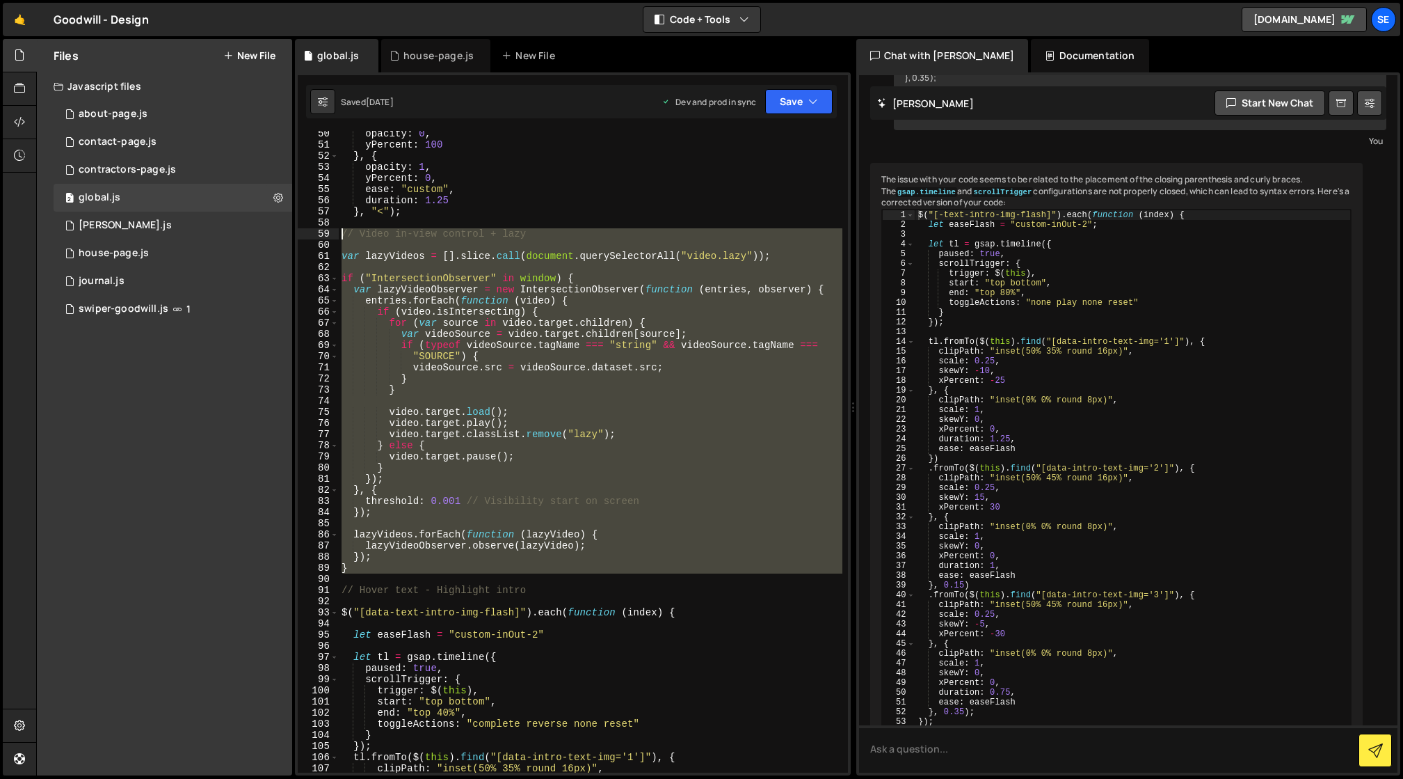
drag, startPoint x: 369, startPoint y: 573, endPoint x: 337, endPoint y: 236, distance: 338.9
click at [337, 236] on div "50 51 52 53 54 55 56 57 58 59 60 61 62 63 64 65 66 67 68 69 70 71 72 73 74 75 7…" at bounding box center [573, 451] width 550 height 641
type textarea "// Video in-view control + lazy"
